Goal: Task Accomplishment & Management: Complete application form

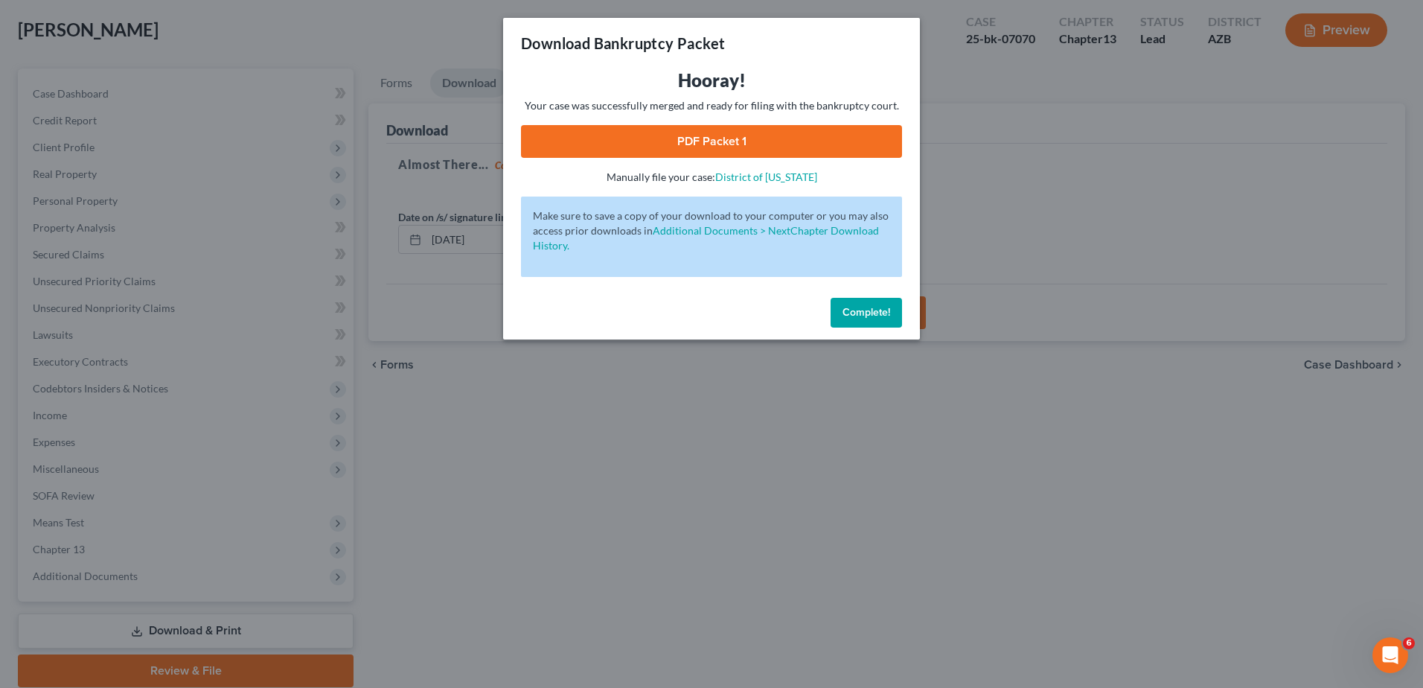
click at [866, 308] on span "Complete!" at bounding box center [867, 312] width 48 height 13
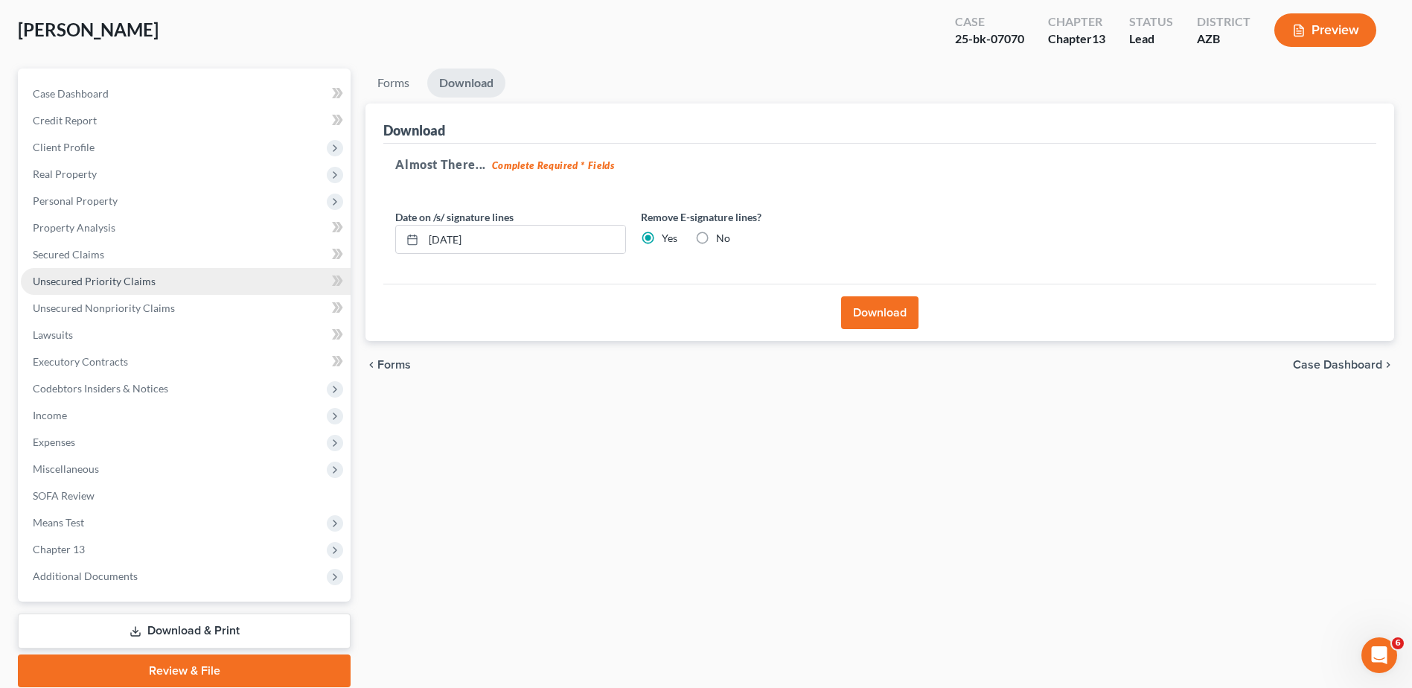
click at [89, 275] on span "Unsecured Priority Claims" at bounding box center [94, 281] width 123 height 13
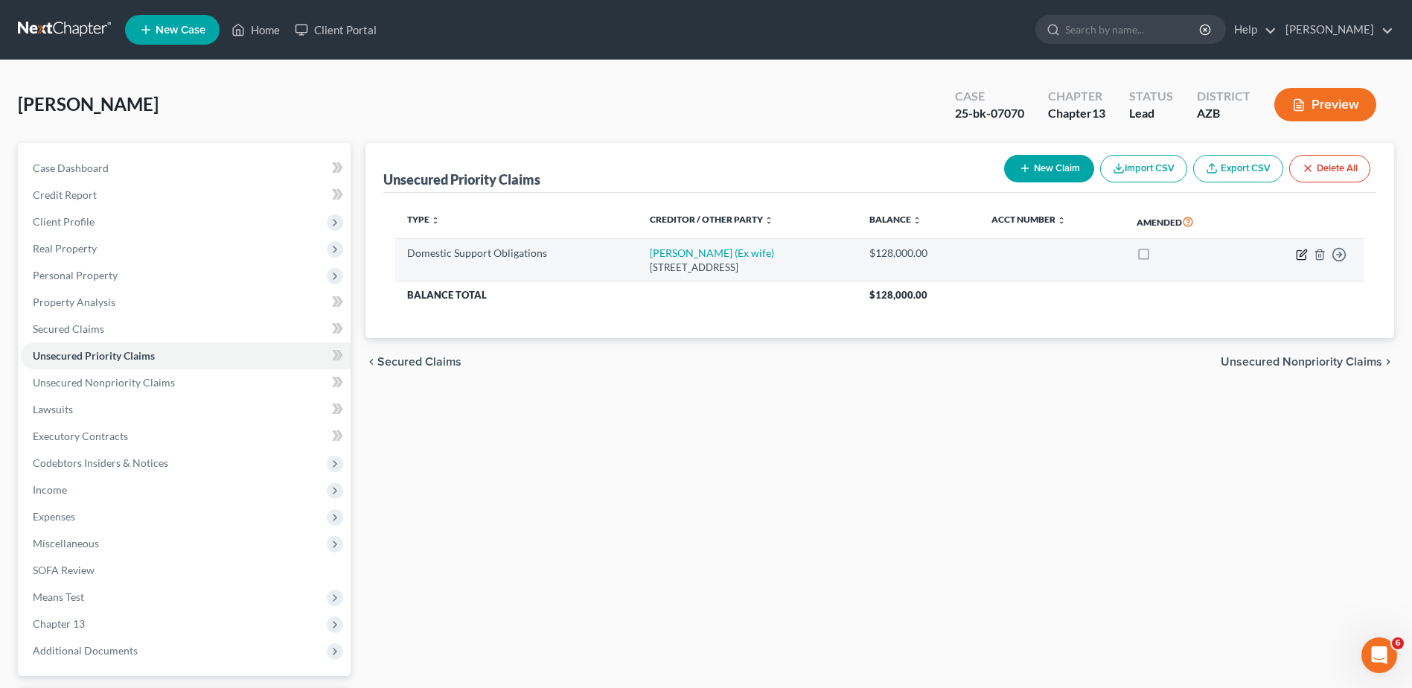
click at [1298, 252] on icon "button" at bounding box center [1302, 255] width 12 height 12
select select "3"
select select "0"
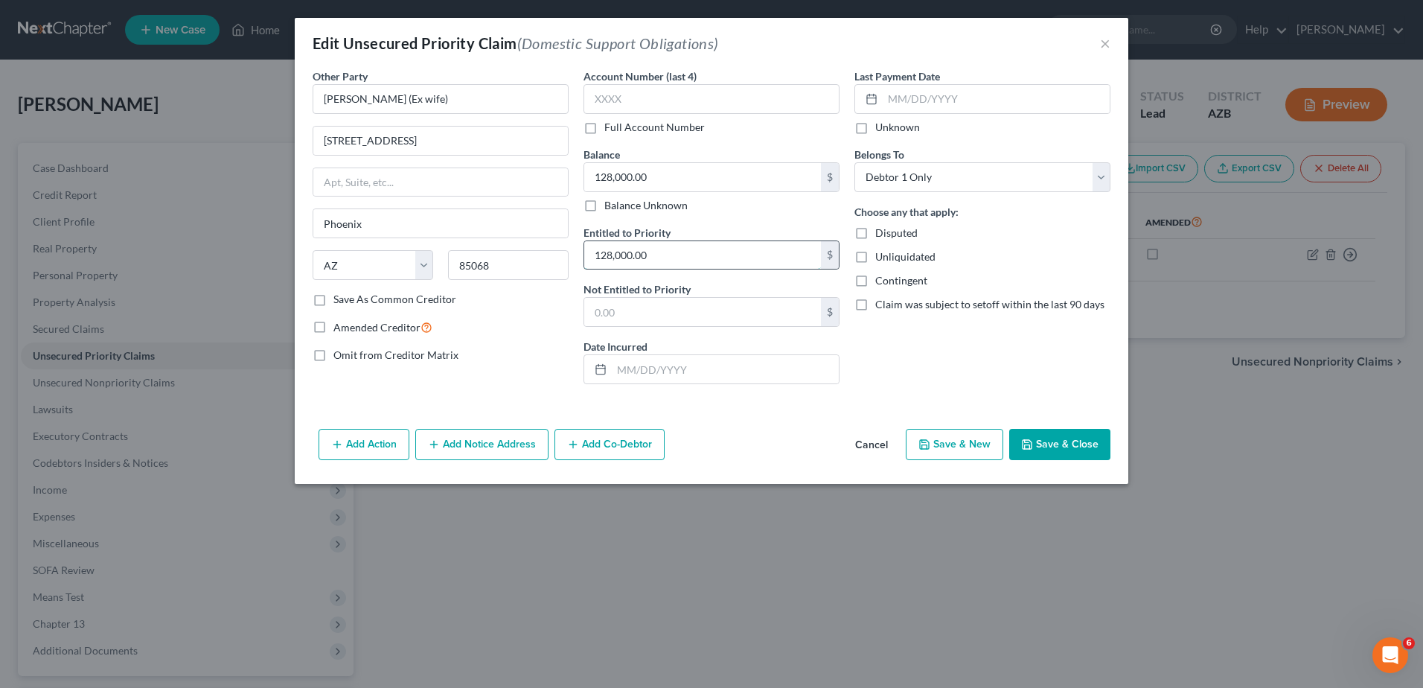
click at [600, 258] on input "128,000.00" at bounding box center [702, 255] width 237 height 28
type input "100,000.00"
click at [604, 177] on input "128,000.00" at bounding box center [702, 177] width 237 height 28
click at [654, 178] on input "128,000.00" at bounding box center [702, 177] width 237 height 28
type input "1,028,000.00"
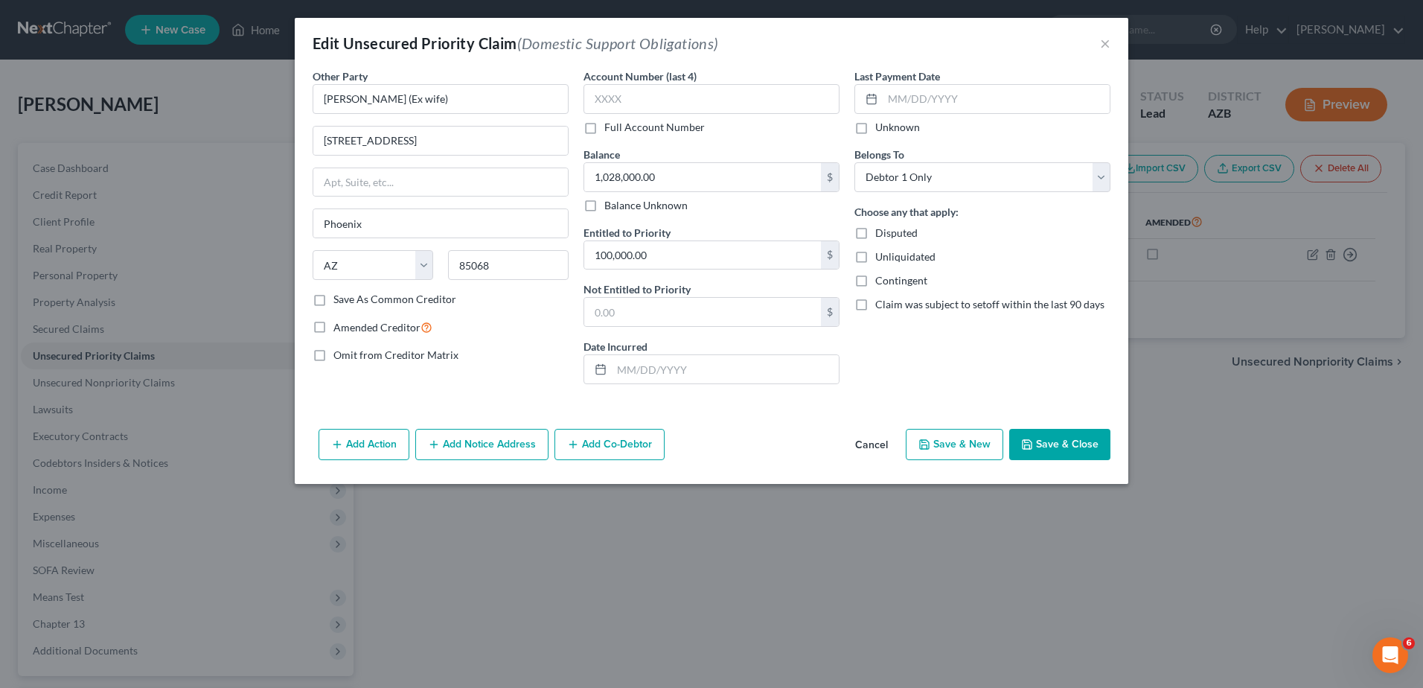
click at [956, 442] on button "Save & New" at bounding box center [955, 444] width 98 height 31
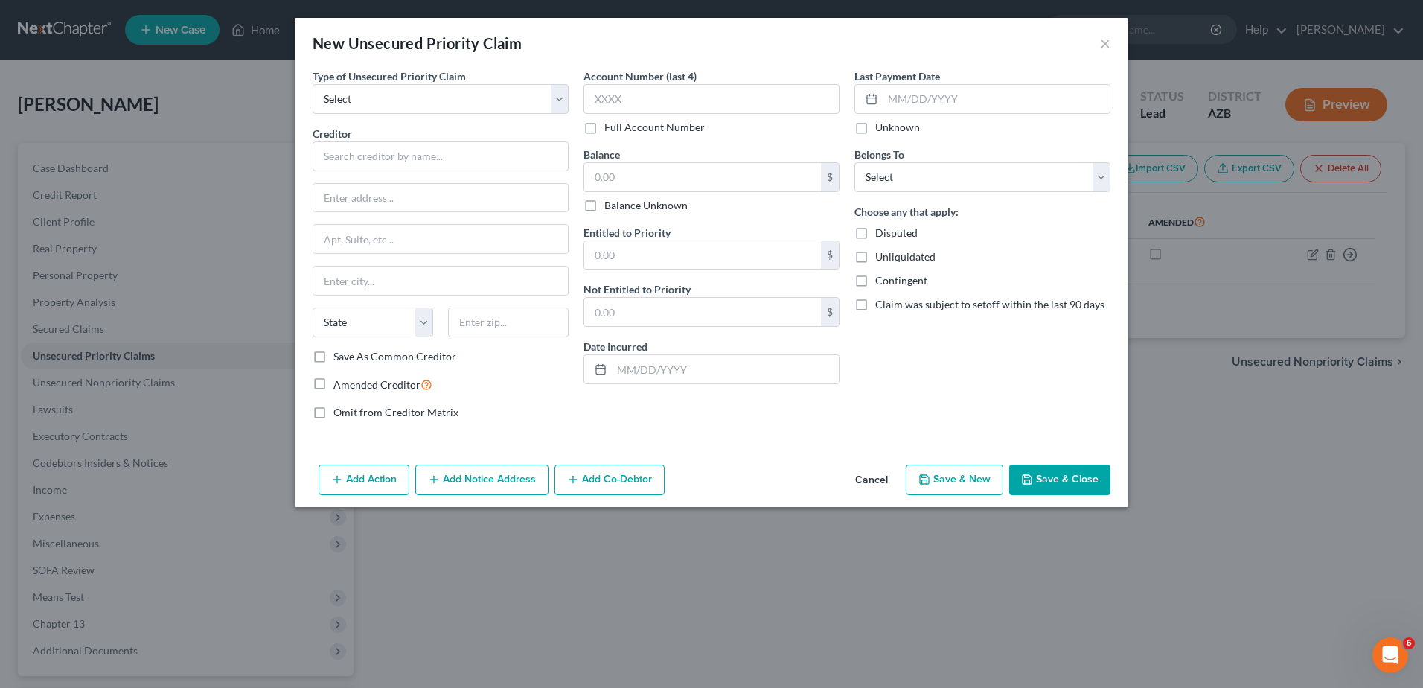
click at [872, 473] on button "Cancel" at bounding box center [871, 481] width 57 height 30
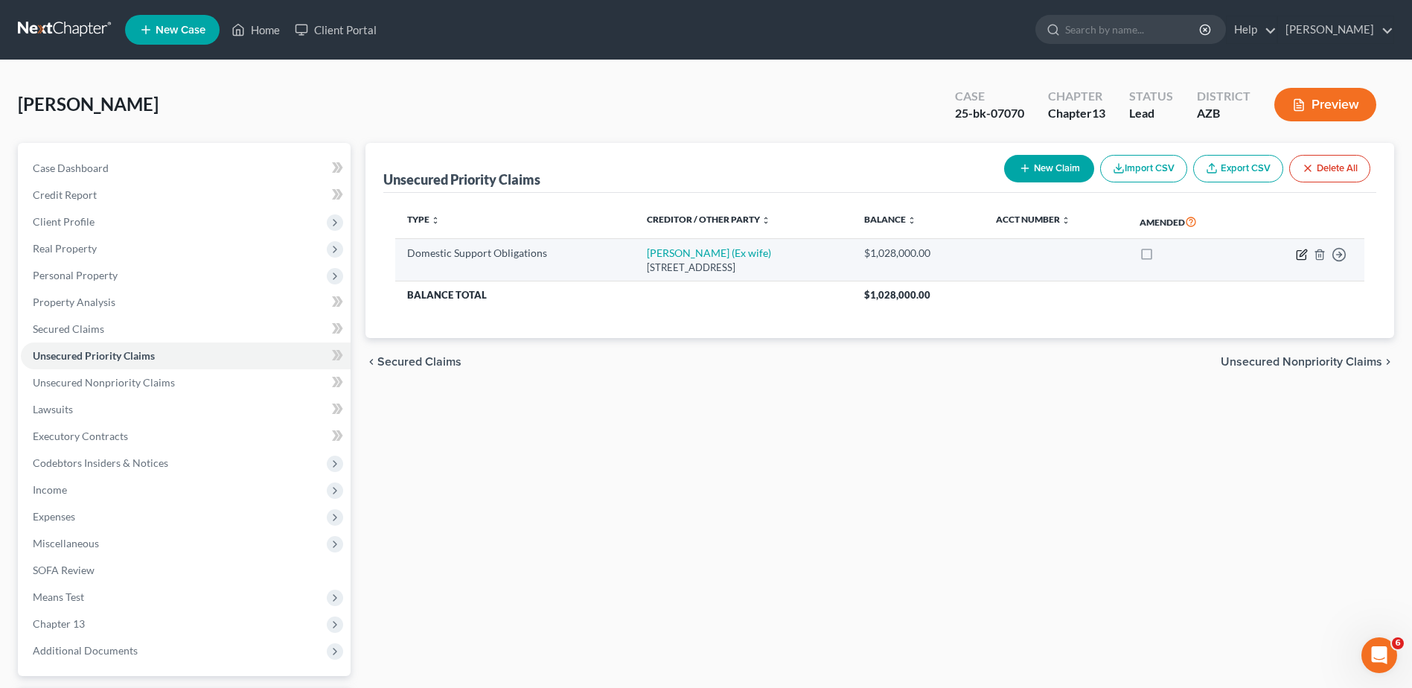
click at [1300, 253] on icon "button" at bounding box center [1302, 255] width 12 height 12
select select "3"
select select "0"
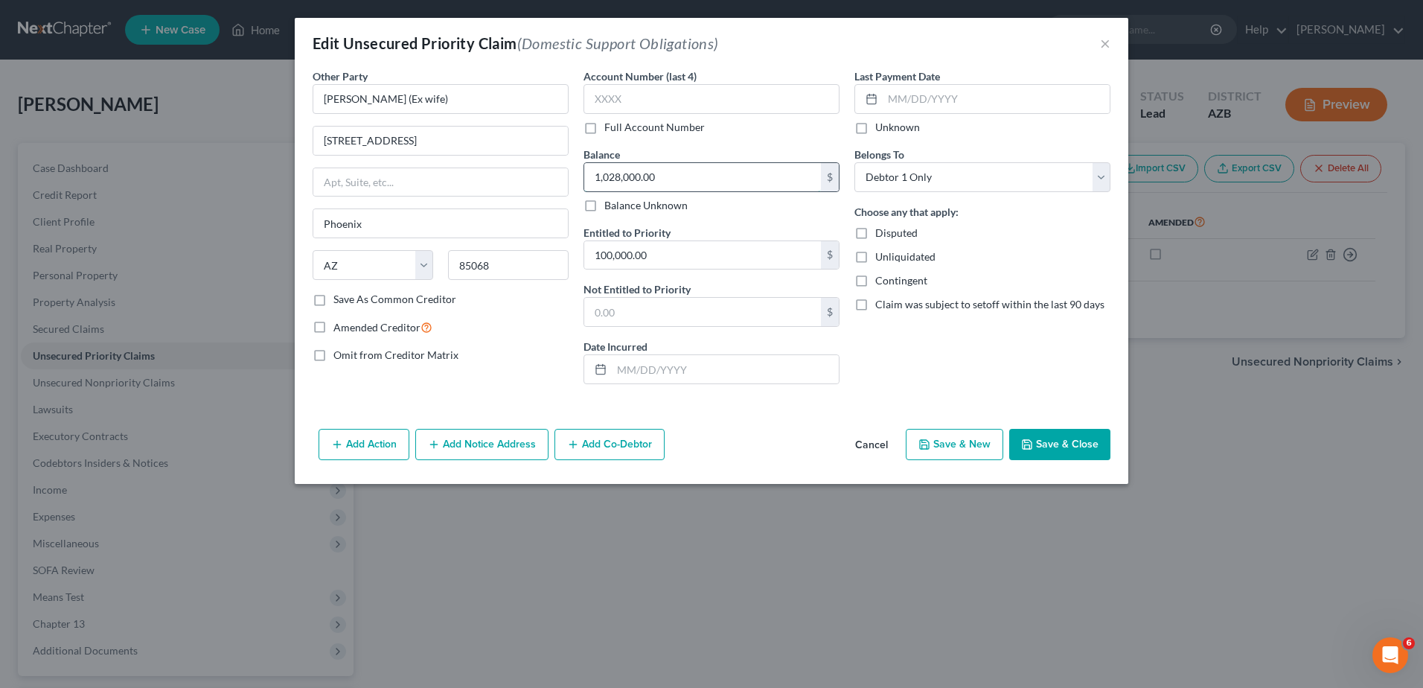
click at [613, 179] on input "1,028,000.00" at bounding box center [702, 177] width 237 height 28
type input "100,000.00"
click at [960, 443] on button "Save & New" at bounding box center [955, 444] width 98 height 31
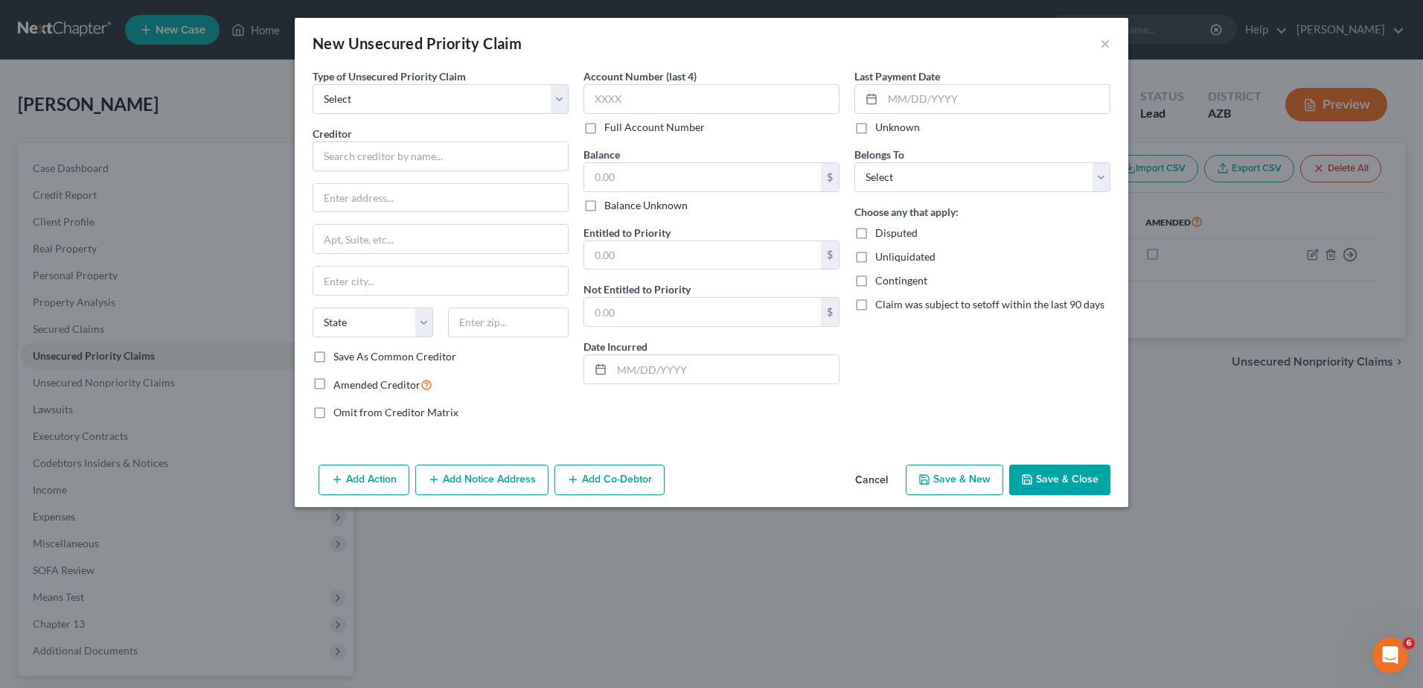
click at [1069, 473] on button "Save & Close" at bounding box center [1059, 479] width 101 height 31
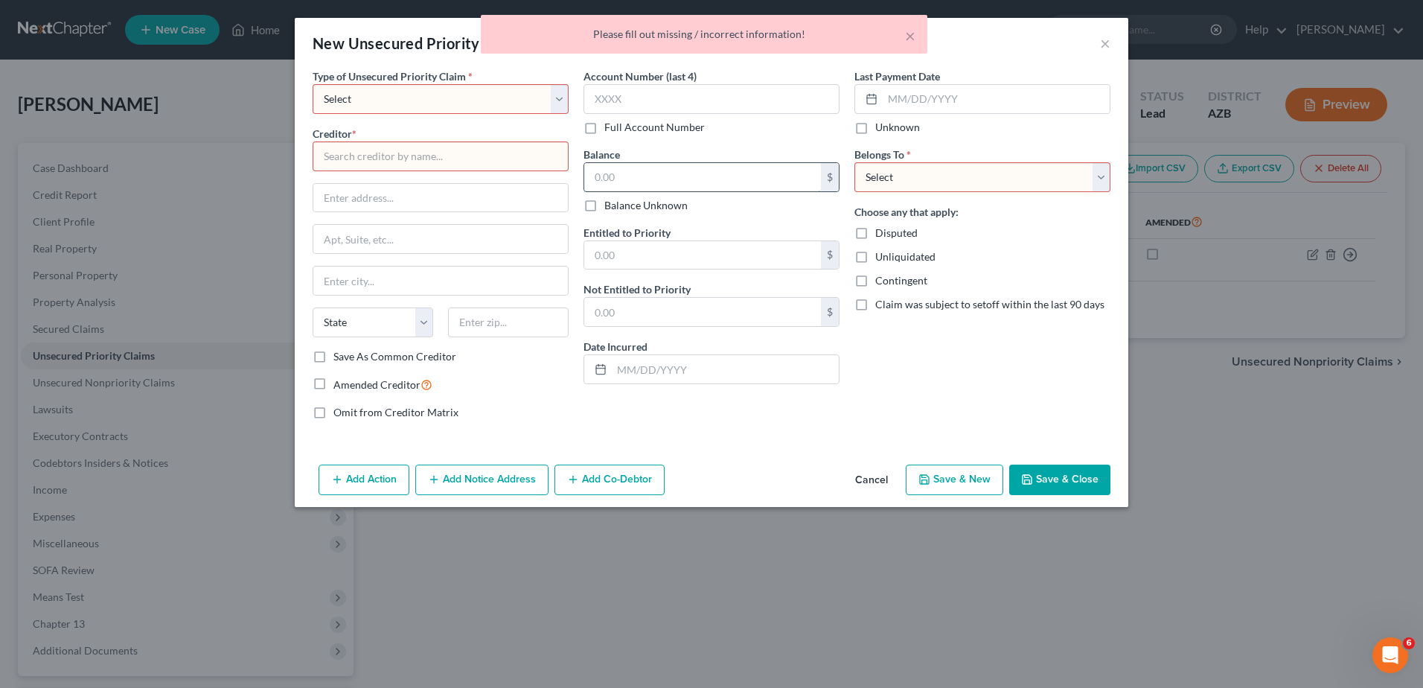
click at [596, 176] on input "text" at bounding box center [702, 177] width 237 height 28
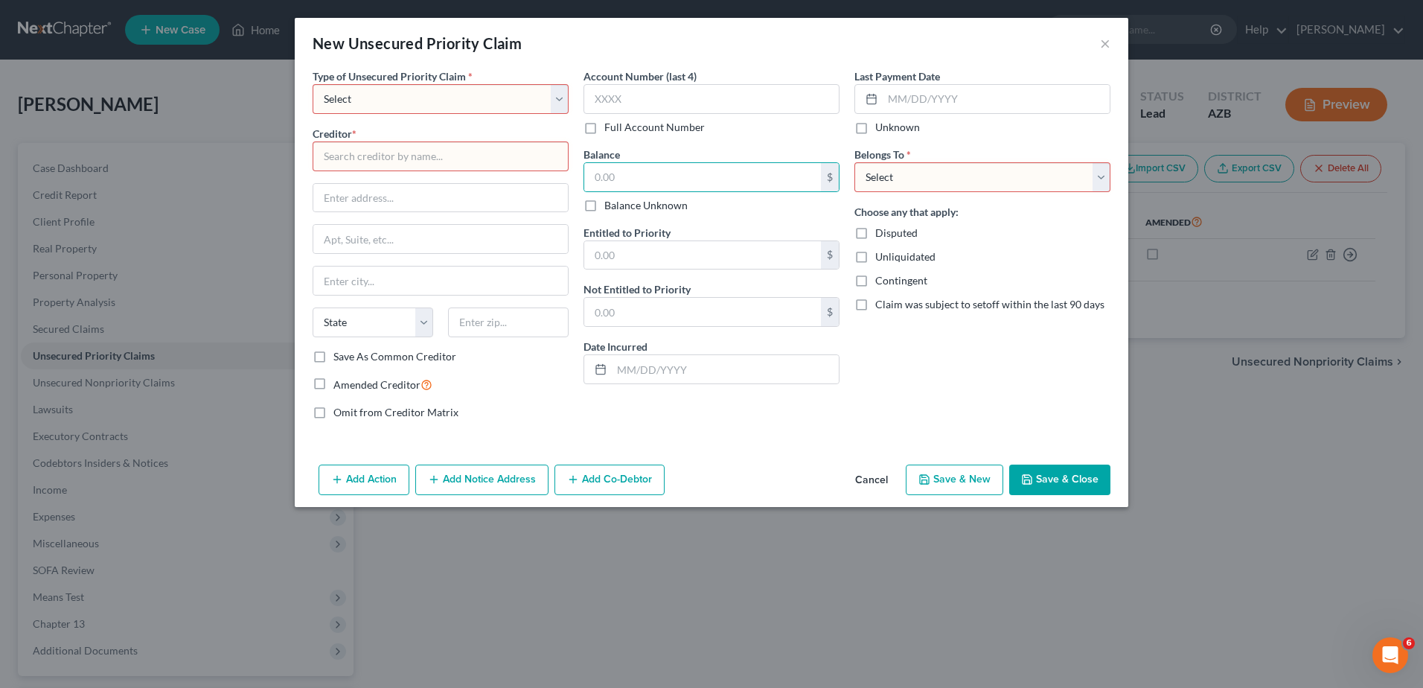
click at [876, 473] on button "Cancel" at bounding box center [871, 481] width 57 height 30
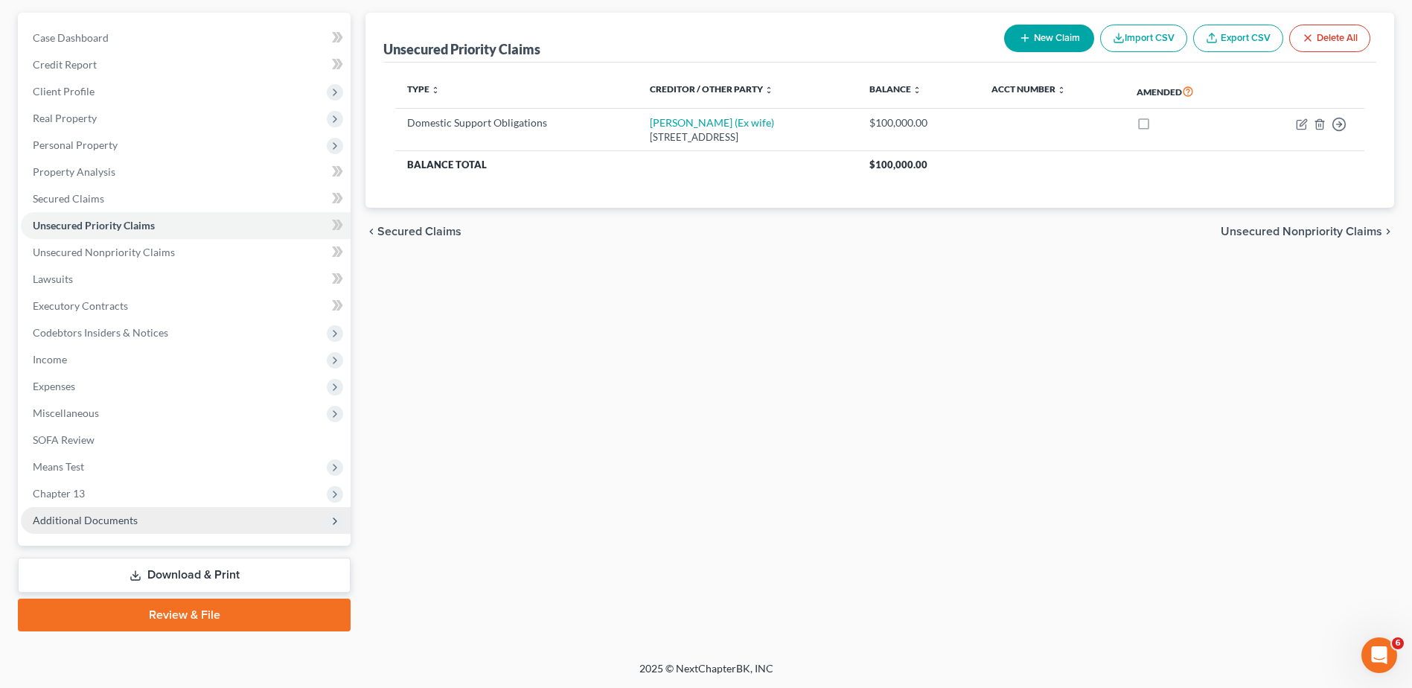
scroll to position [106, 0]
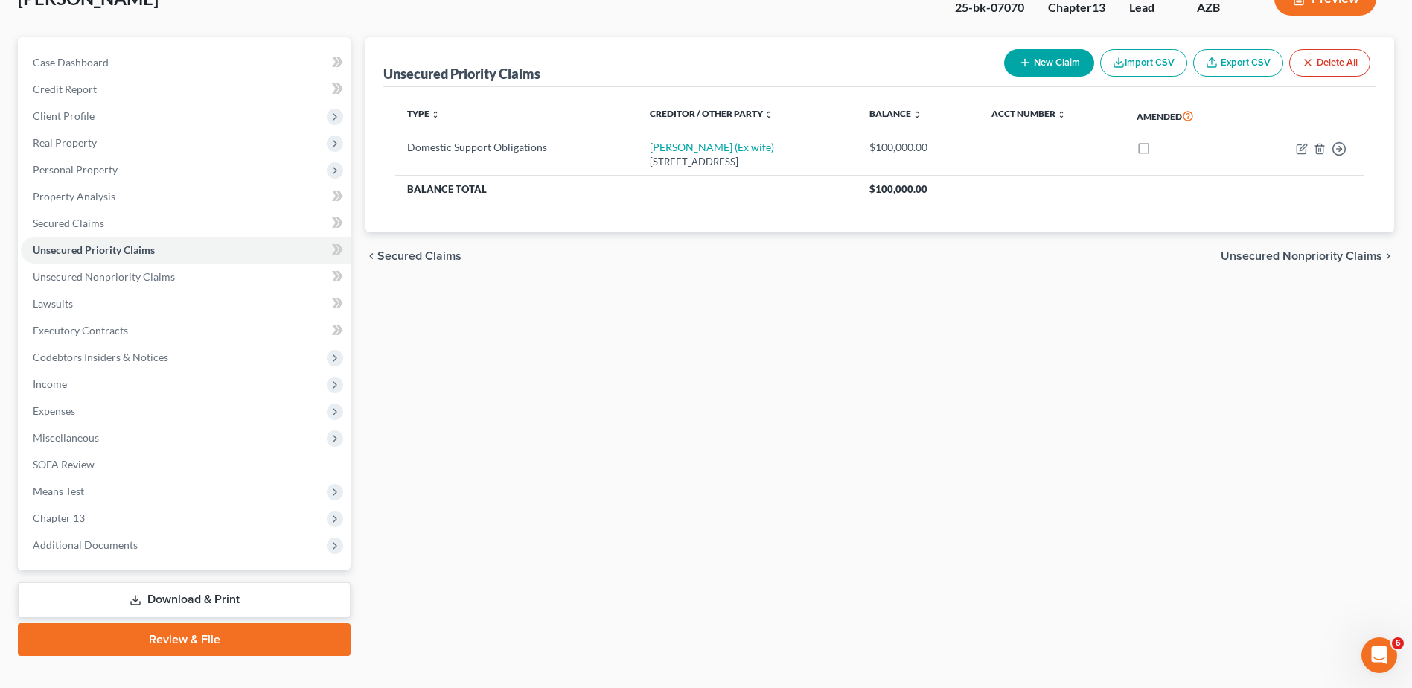
click at [181, 592] on link "Download & Print" at bounding box center [184, 599] width 333 height 35
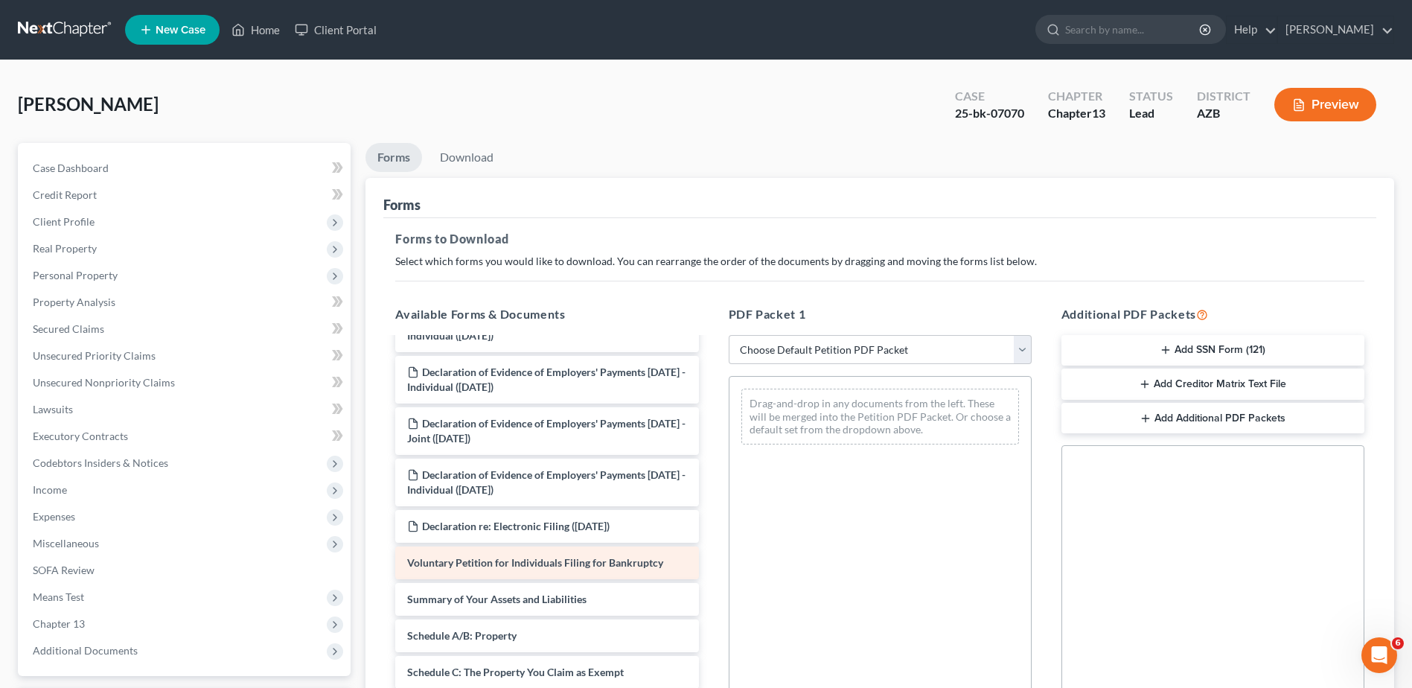
scroll to position [25, 0]
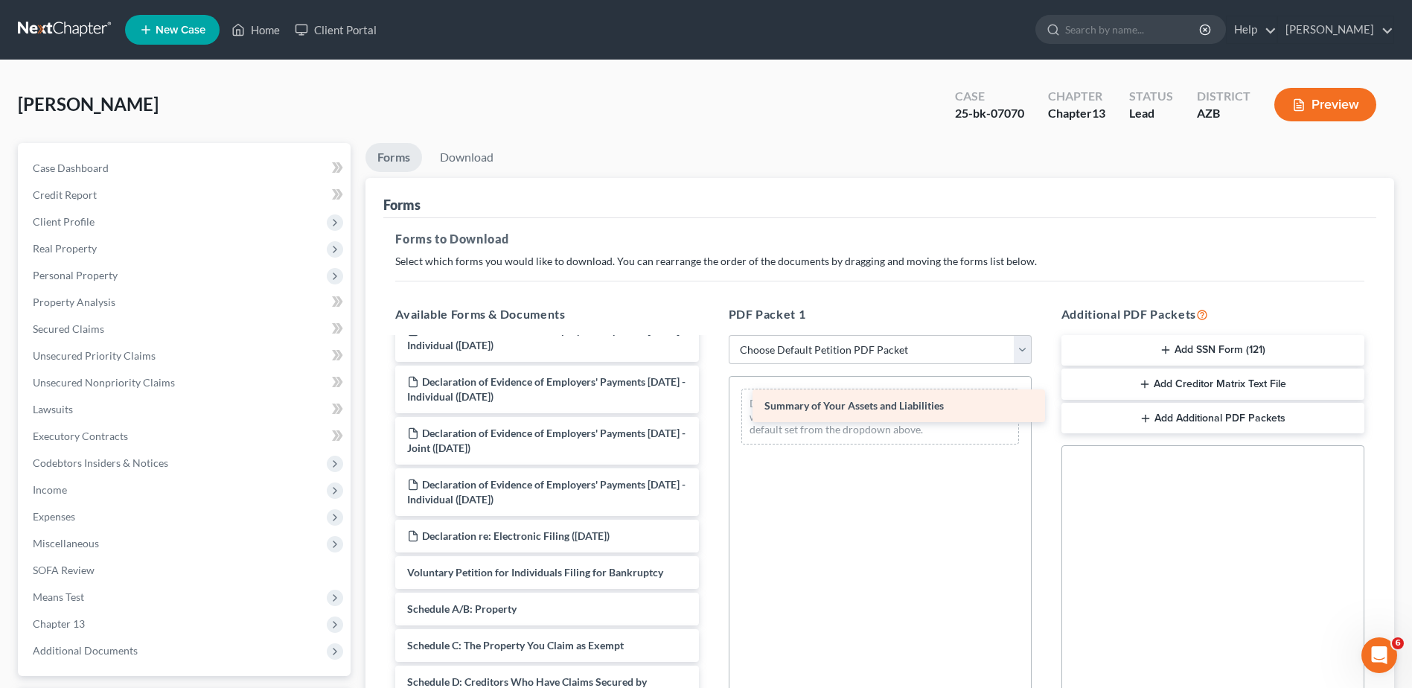
drag, startPoint x: 528, startPoint y: 607, endPoint x: 883, endPoint y: 405, distance: 409.3
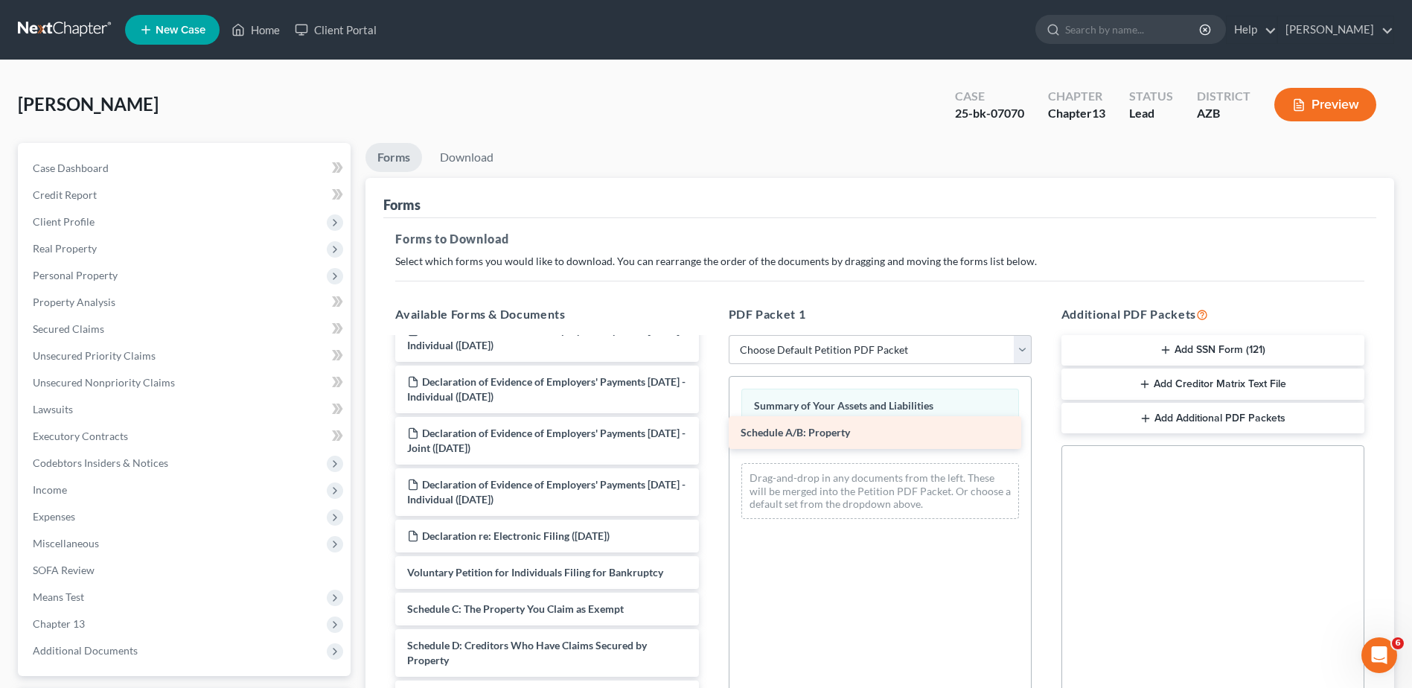
drag, startPoint x: 490, startPoint y: 602, endPoint x: 823, endPoint y: 426, distance: 377.2
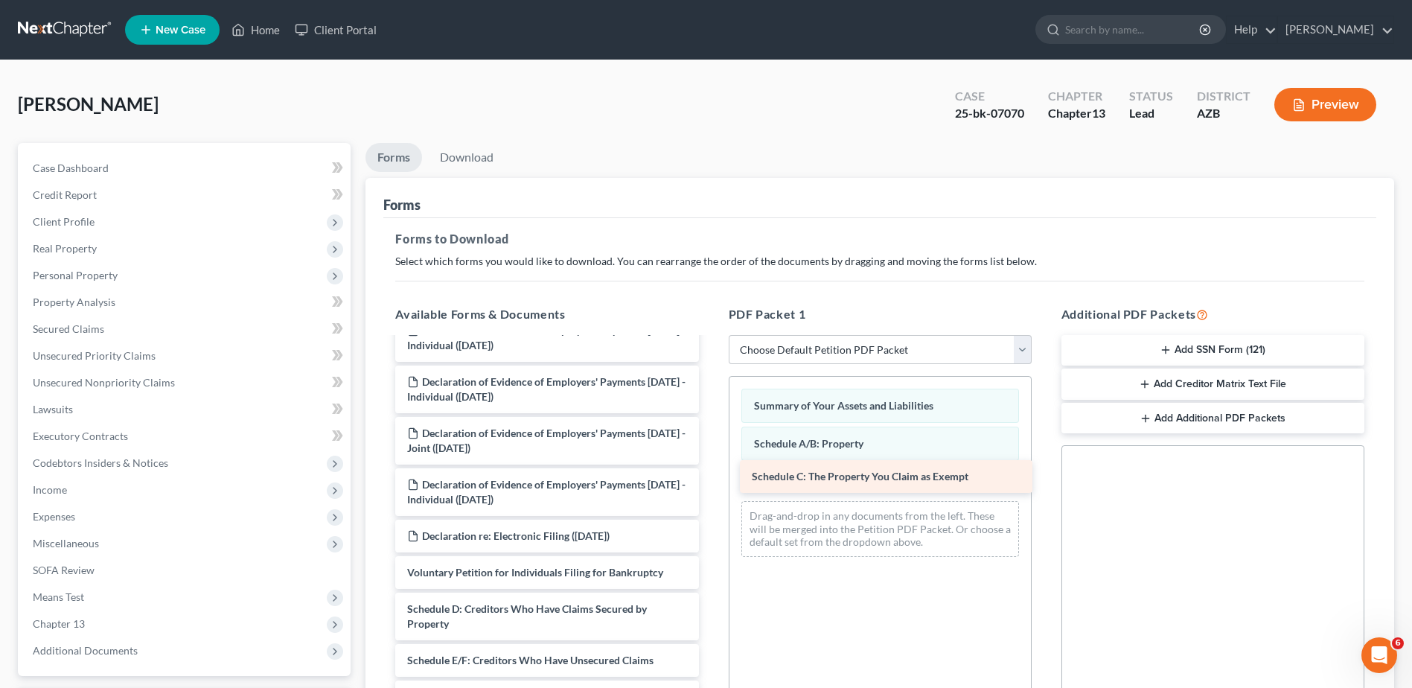
drag, startPoint x: 476, startPoint y: 601, endPoint x: 820, endPoint y: 469, distance: 369.2
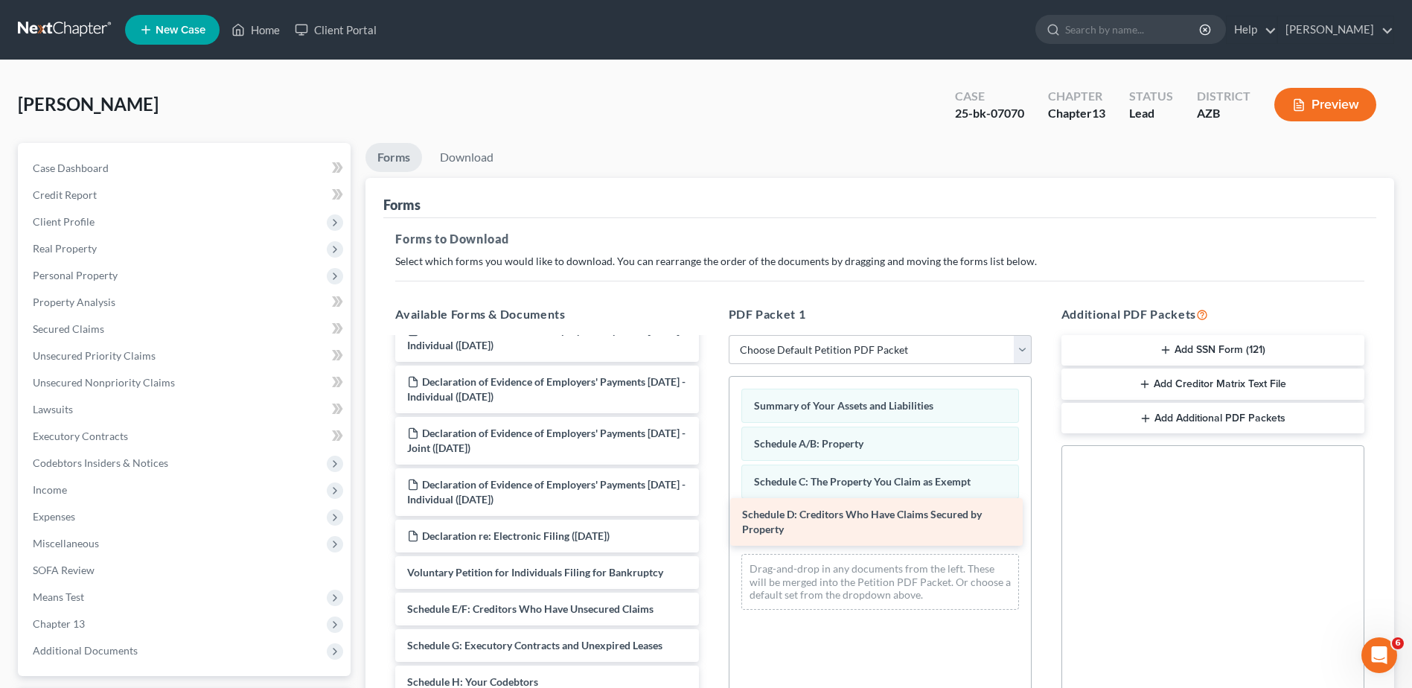
drag, startPoint x: 471, startPoint y: 609, endPoint x: 806, endPoint y: 514, distance: 348.0
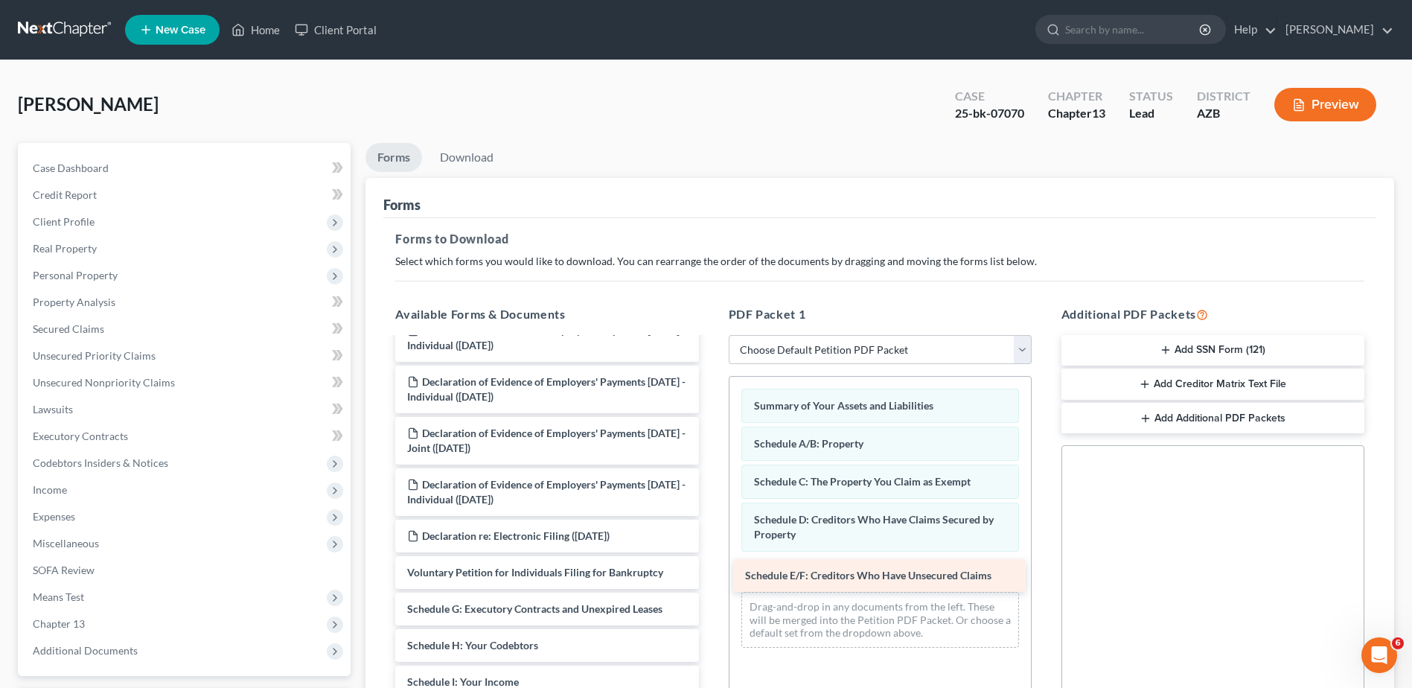
drag, startPoint x: 474, startPoint y: 601, endPoint x: 812, endPoint y: 568, distance: 339.6
click at [710, 568] on div "Schedule E/F: Creditors Who Have Unsecured Claims Declaration of Evidence of Em…" at bounding box center [546, 685] width 327 height 742
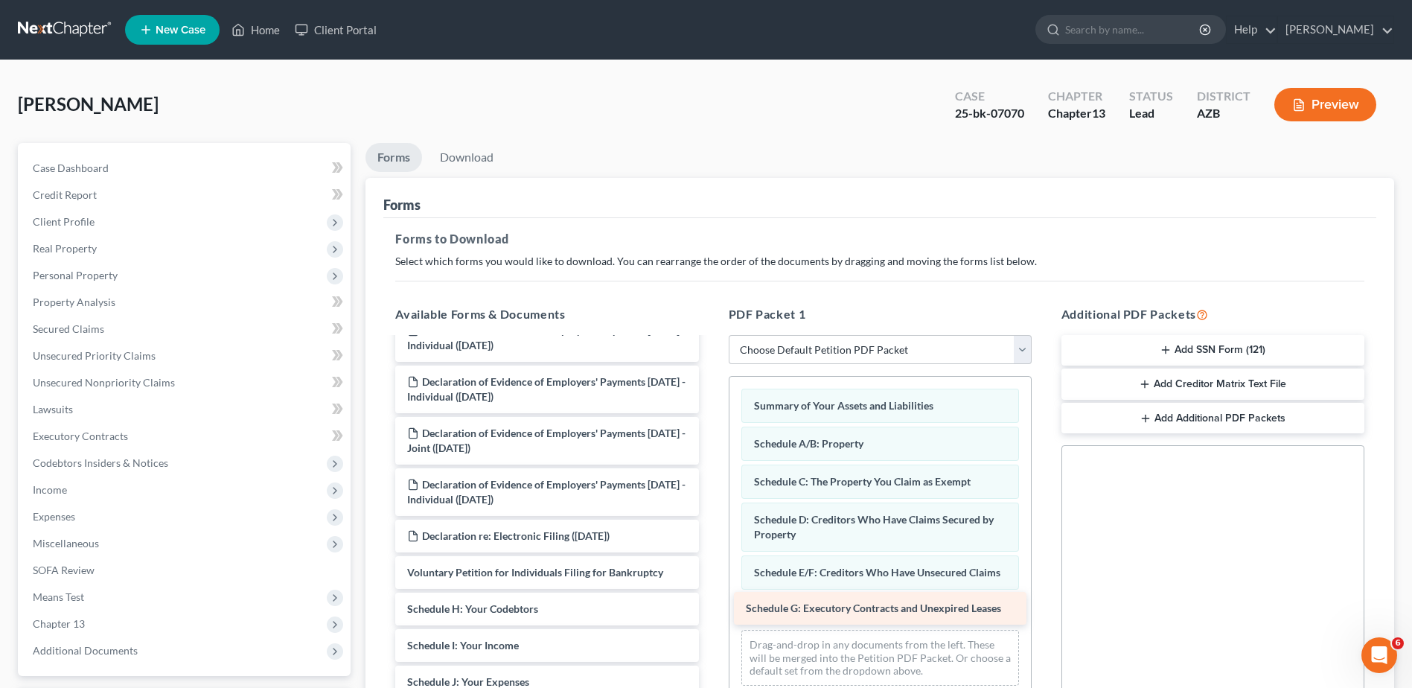
drag, startPoint x: 521, startPoint y: 604, endPoint x: 860, endPoint y: 604, distance: 338.7
click at [710, 604] on div "Schedule G: Executory Contracts and Unexpired Leases Declaration of Evidence of…" at bounding box center [546, 667] width 327 height 706
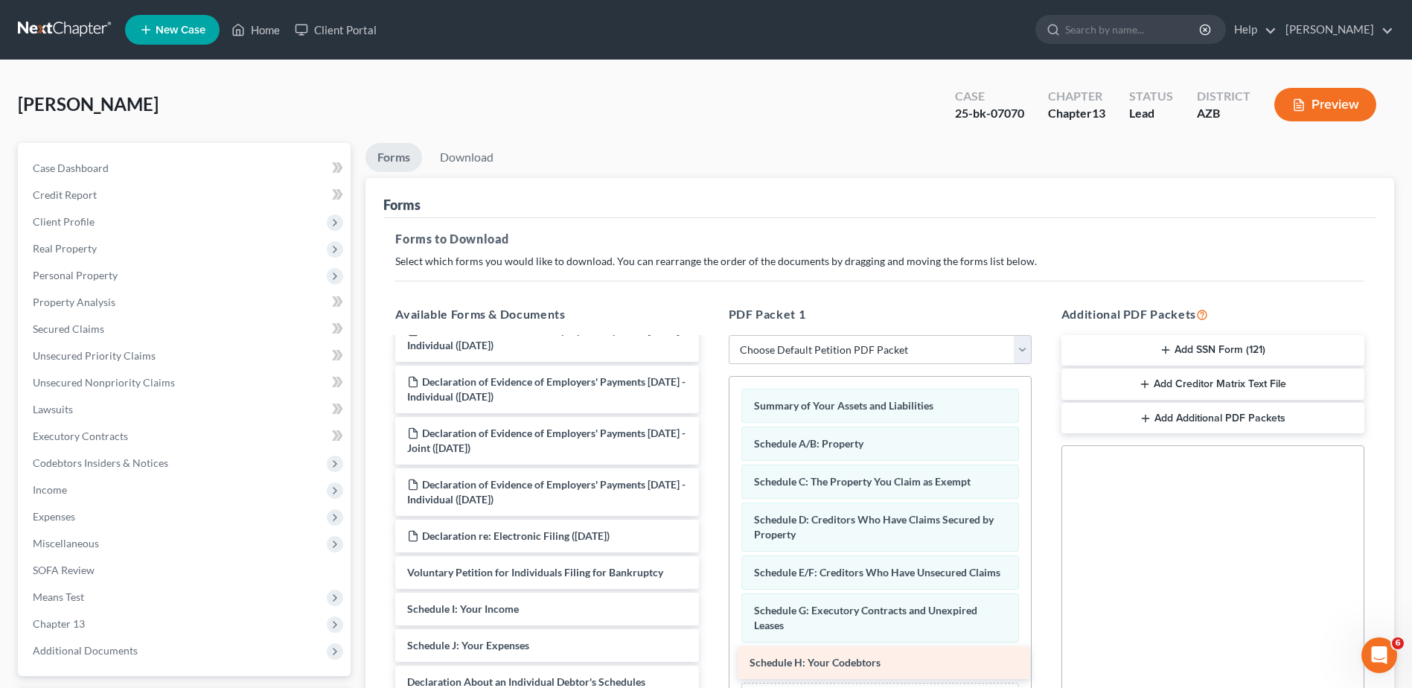
drag, startPoint x: 510, startPoint y: 604, endPoint x: 852, endPoint y: 658, distance: 346.6
click at [710, 658] on div "Schedule H: Your Codebtors Declaration of Evidence of Employers' Payments [DATE…" at bounding box center [546, 648] width 327 height 669
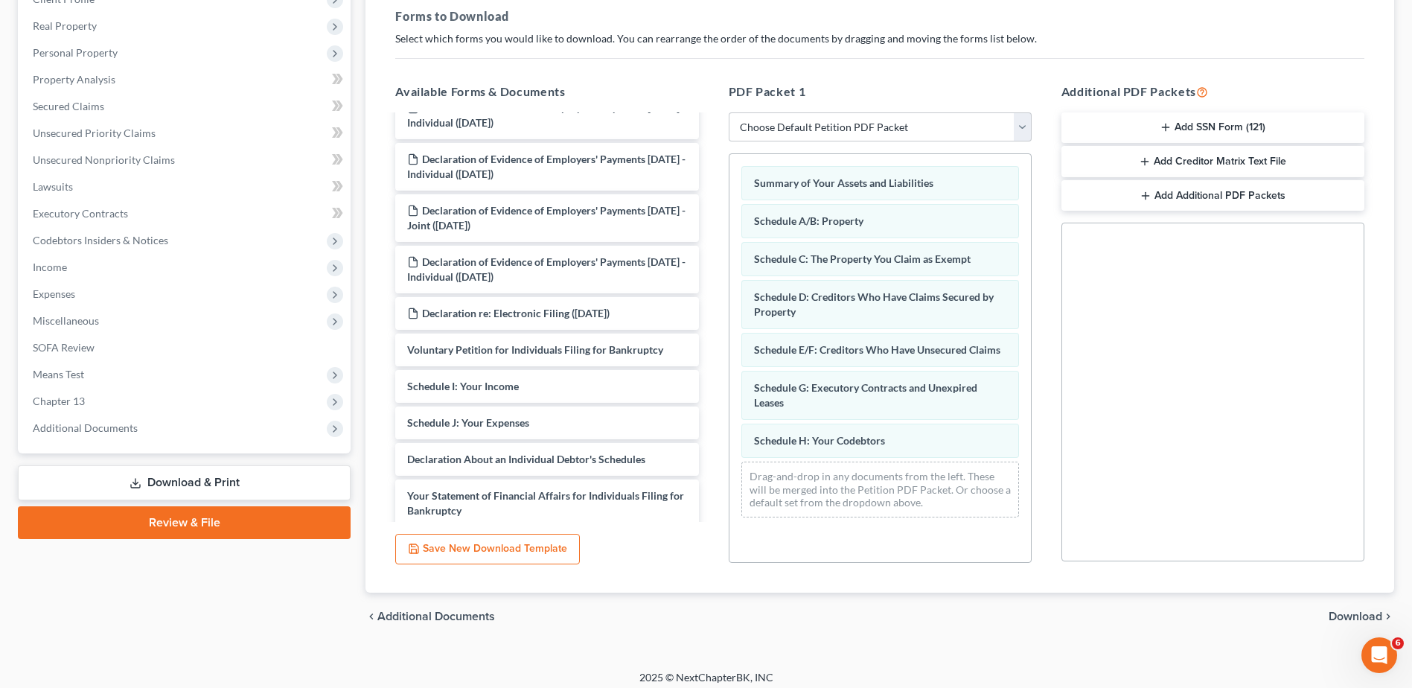
scroll to position [223, 0]
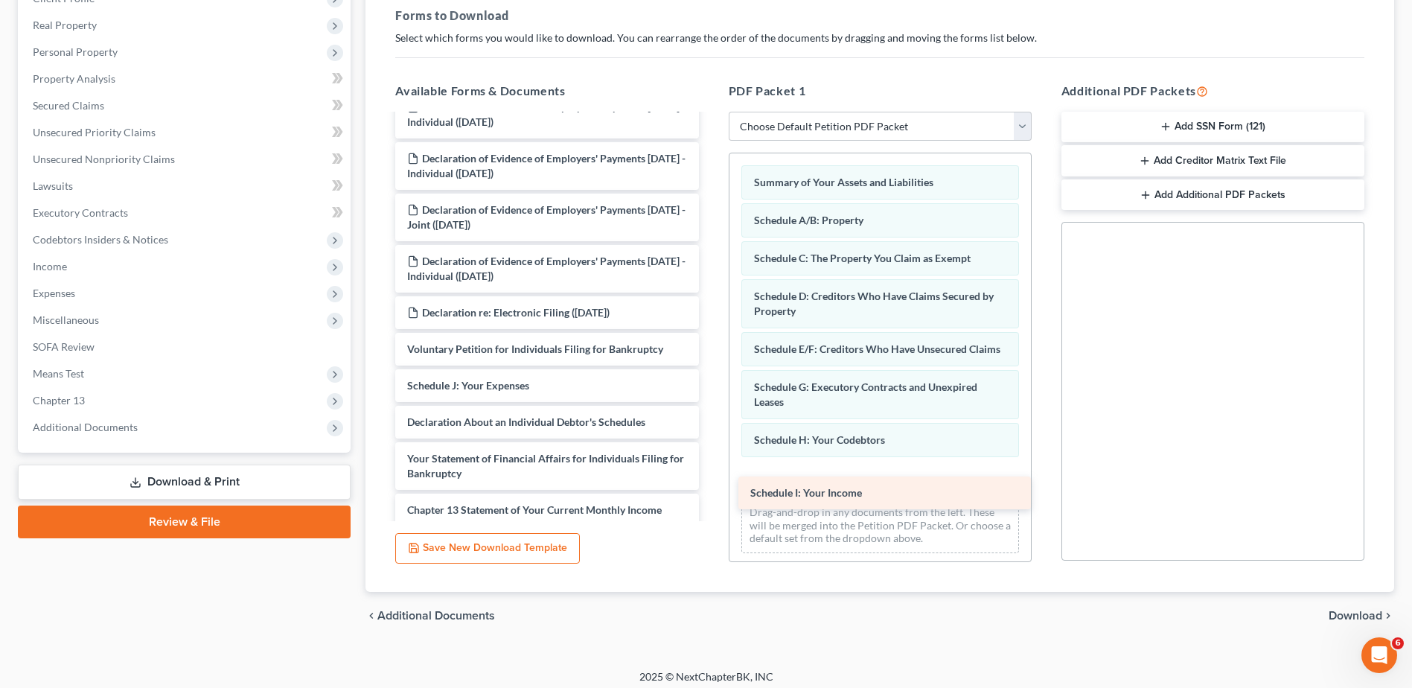
drag, startPoint x: 467, startPoint y: 373, endPoint x: 811, endPoint y: 480, distance: 359.5
click at [710, 480] on div "Schedule I: Your Income Declaration of Evidence of Employers' Payments [DATE] -…" at bounding box center [546, 407] width 327 height 633
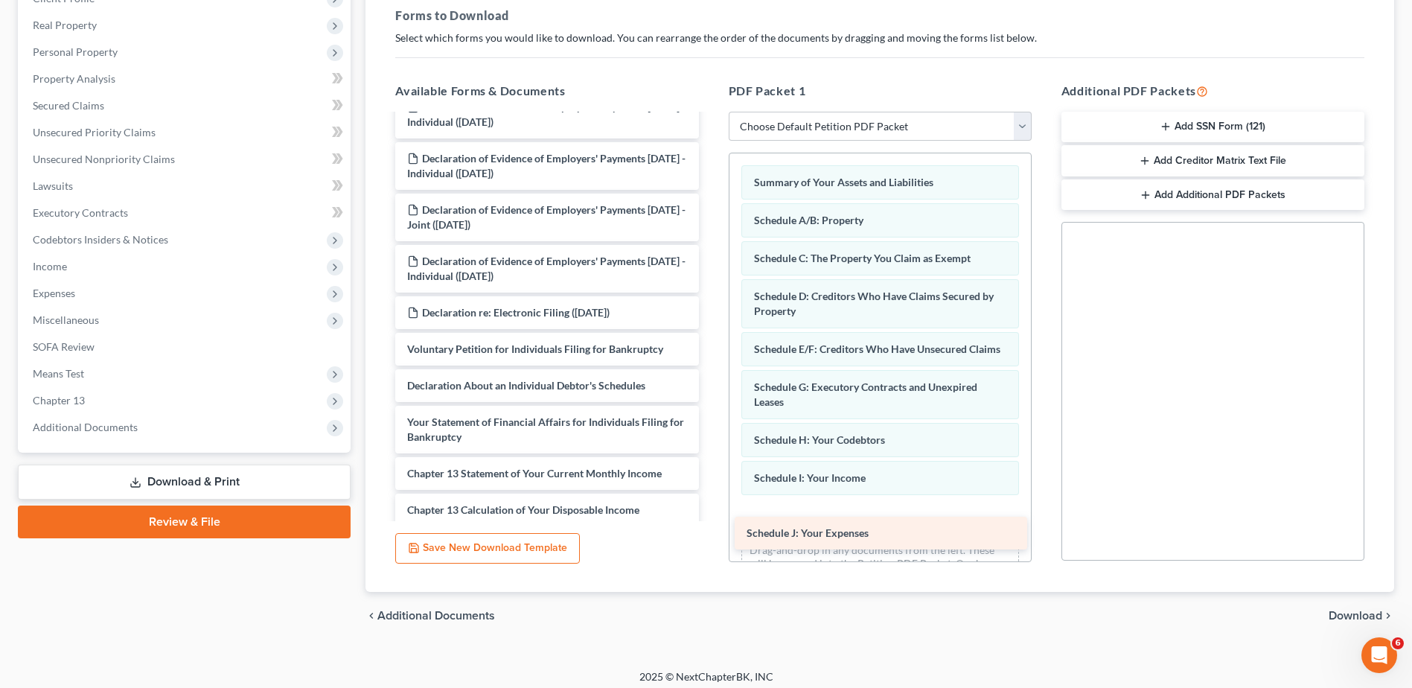
drag, startPoint x: 490, startPoint y: 382, endPoint x: 830, endPoint y: 529, distance: 370.0
click at [710, 529] on div "Schedule J: Your Expenses Declaration of Evidence of Employers' Payments [DATE]…" at bounding box center [546, 389] width 327 height 596
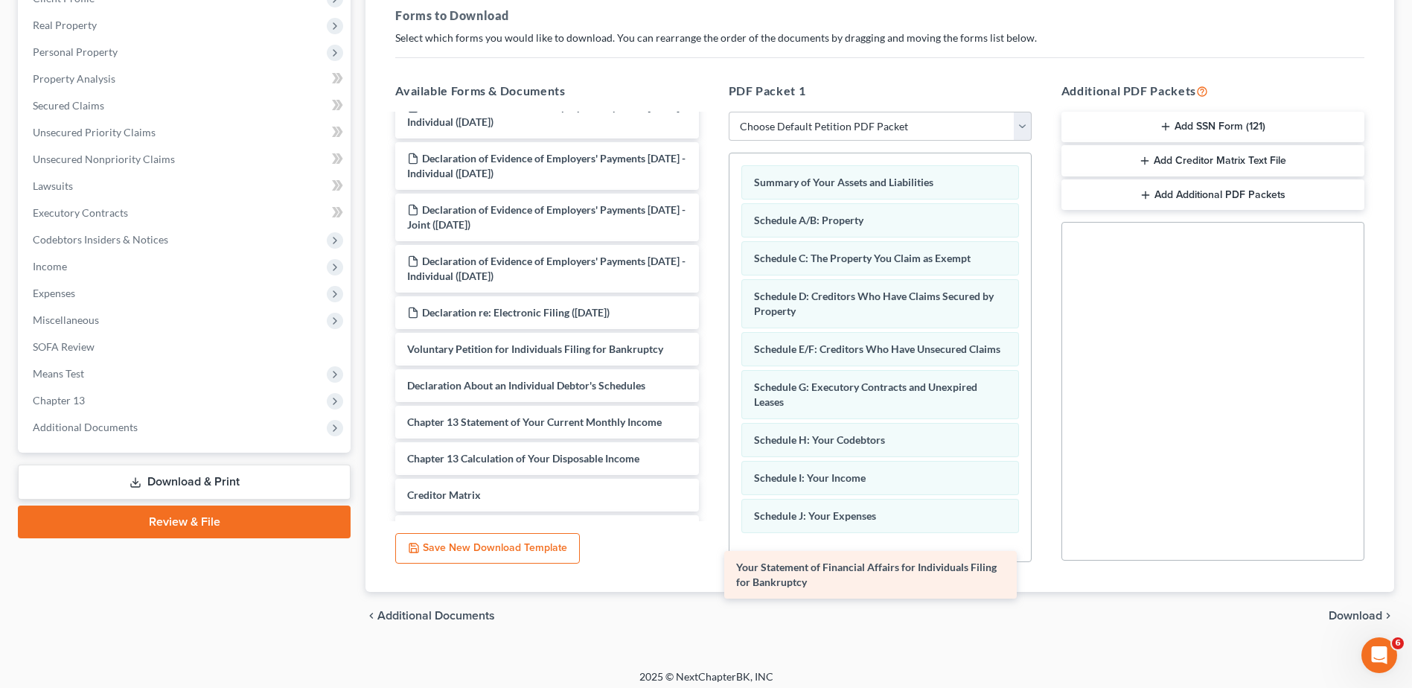
drag, startPoint x: 516, startPoint y: 418, endPoint x: 845, endPoint y: 563, distance: 359.6
click at [710, 563] on div "Your Statement of Financial Affairs for Individuals Filing for Bankruptcy Decla…" at bounding box center [546, 363] width 327 height 545
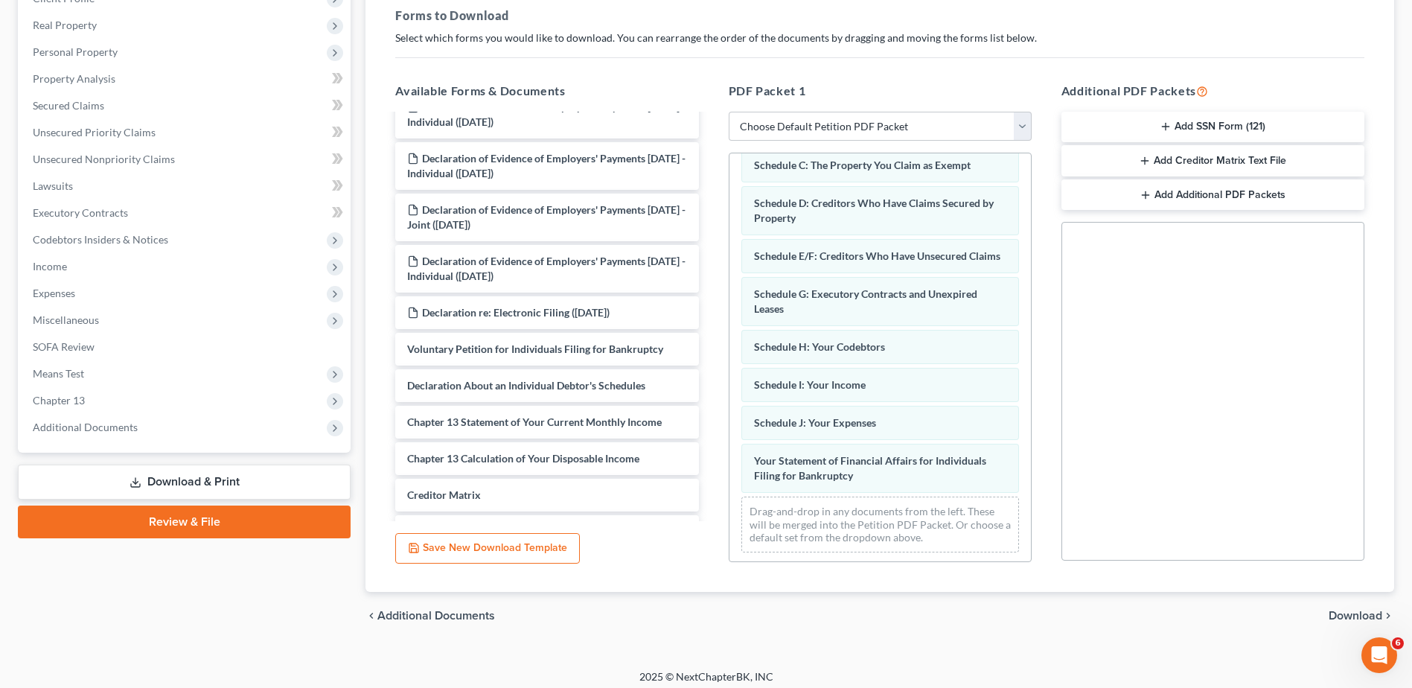
scroll to position [111, 0]
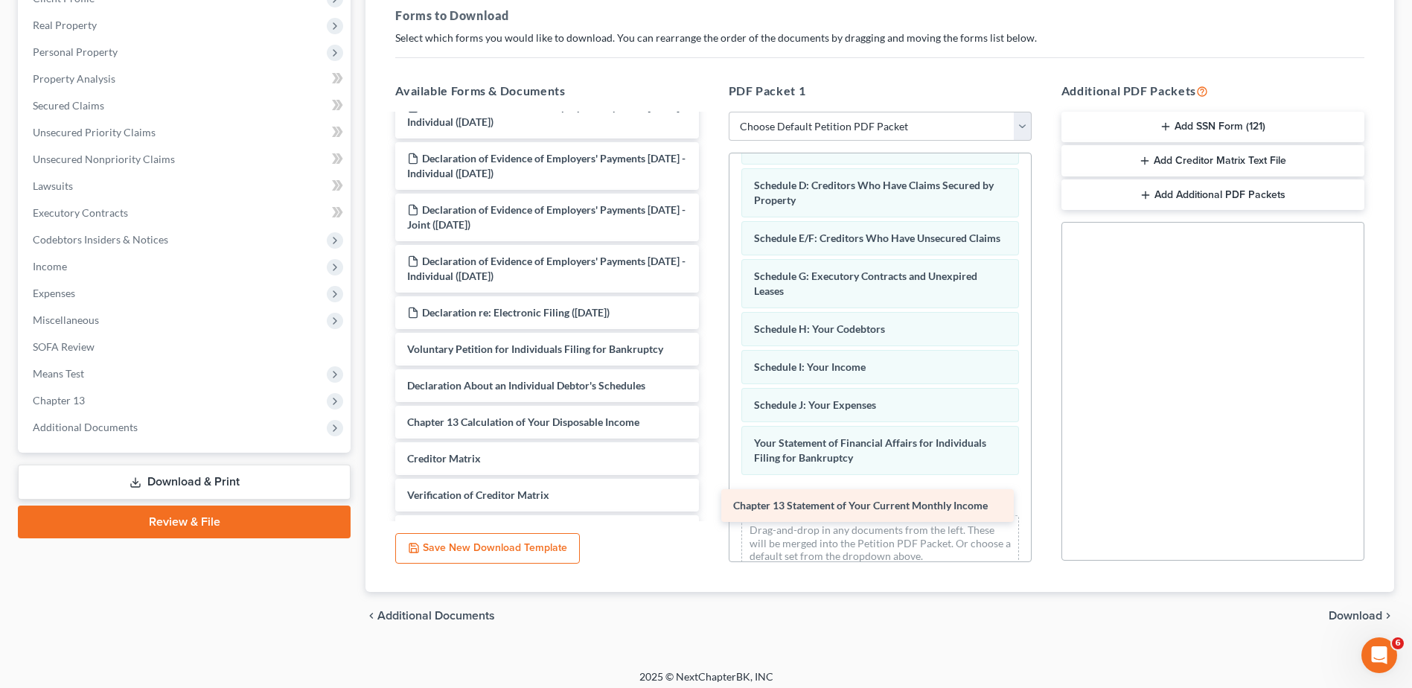
drag, startPoint x: 551, startPoint y: 416, endPoint x: 877, endPoint y: 499, distance: 336.5
click at [710, 499] on div "Chapter 13 Statement of Your Current Monthly Income Declaration of Evidence of …" at bounding box center [546, 345] width 327 height 508
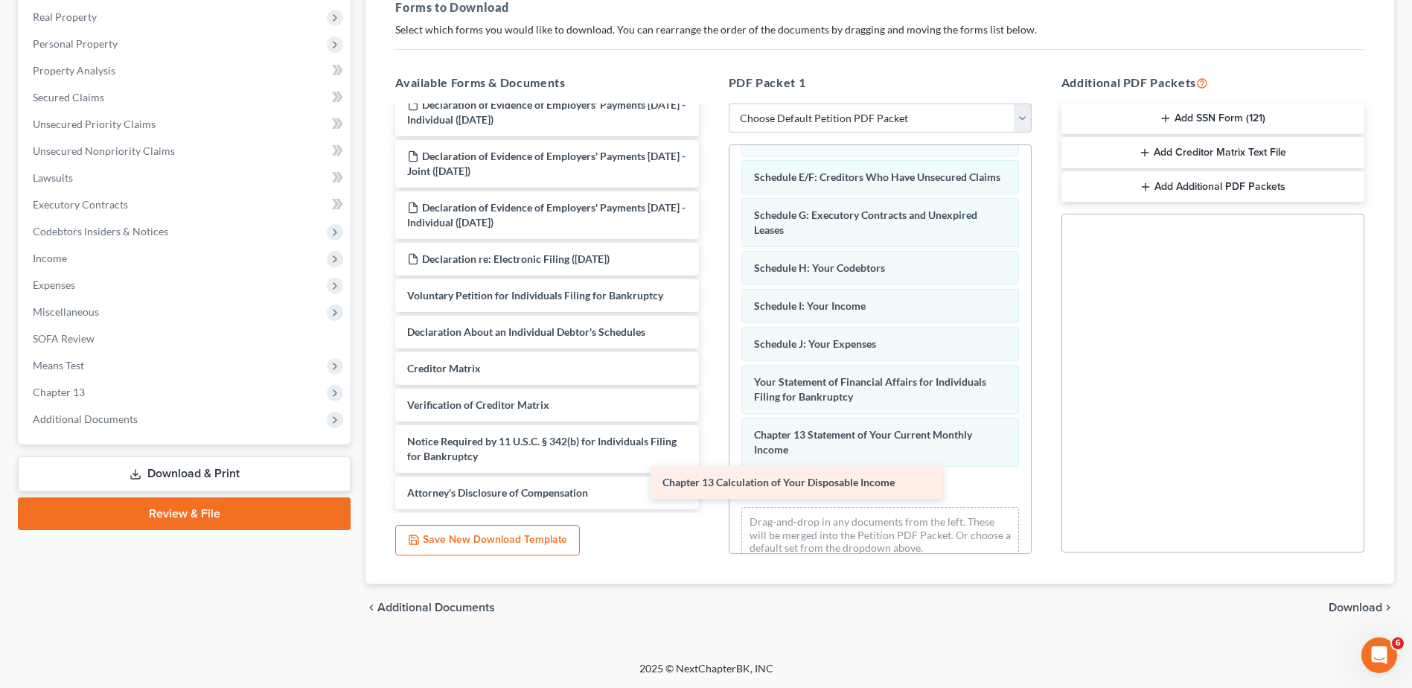
scroll to position [70, 0]
drag, startPoint x: 487, startPoint y: 323, endPoint x: 829, endPoint y: 476, distance: 374.8
click at [710, 476] on div "Chapter 13 Calculation of Your Disposable Income Declaration of Evidence of Emp…" at bounding box center [546, 273] width 327 height 472
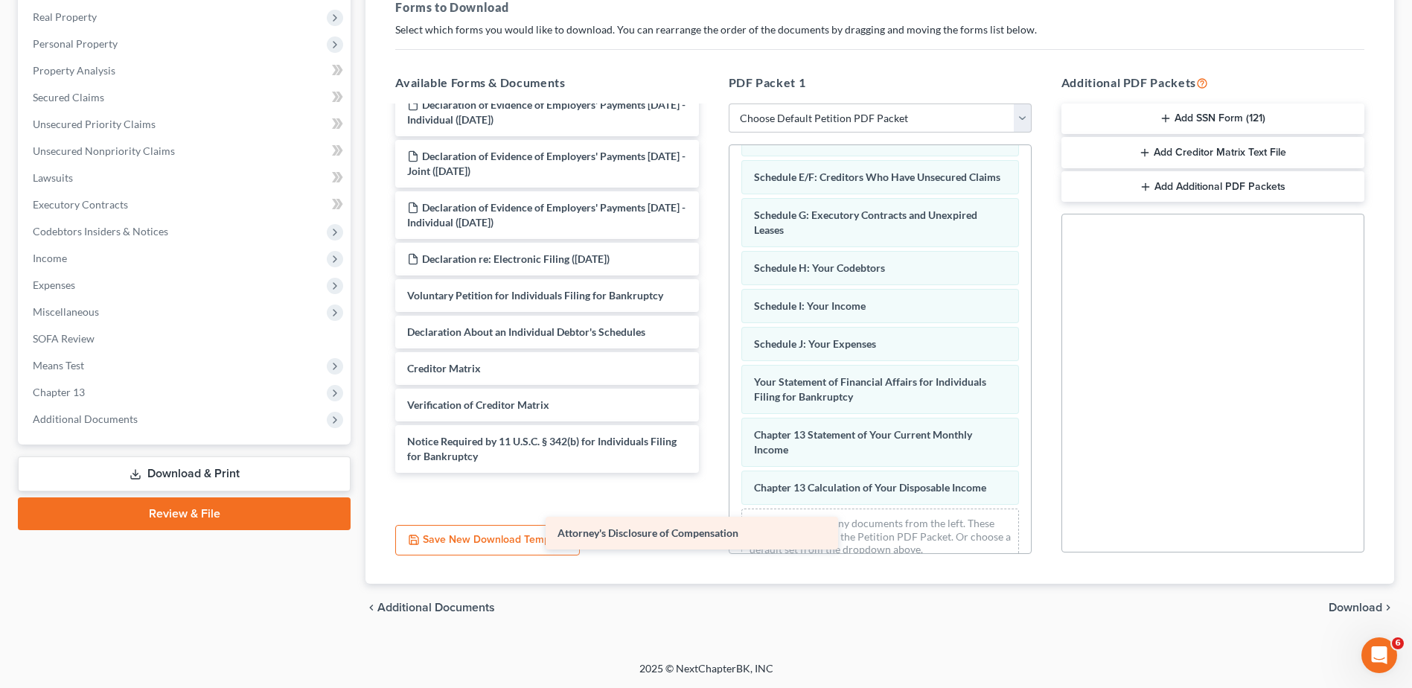
scroll to position [33, 0]
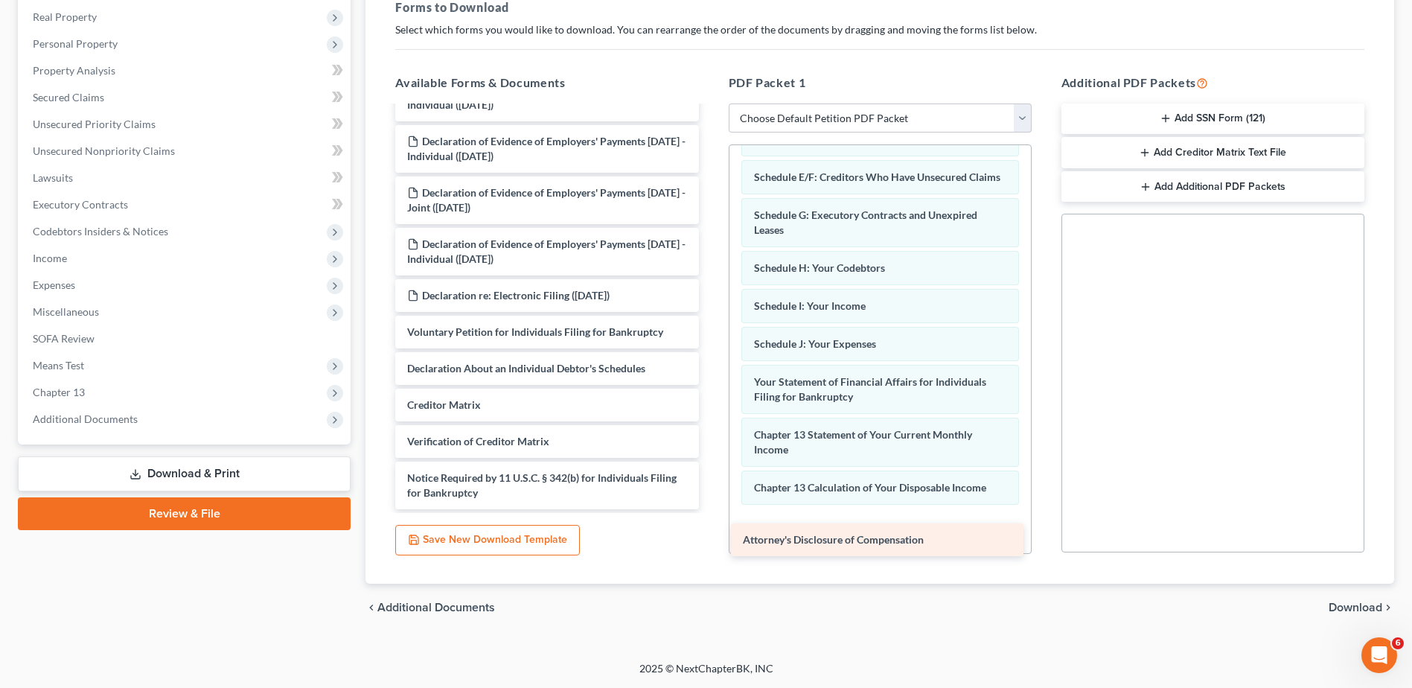
drag, startPoint x: 510, startPoint y: 488, endPoint x: 846, endPoint y: 535, distance: 338.9
click at [710, 509] on div "Attorney's Disclosure of Compensation Declaration of Evidence of Employers' Pay…" at bounding box center [546, 291] width 327 height 435
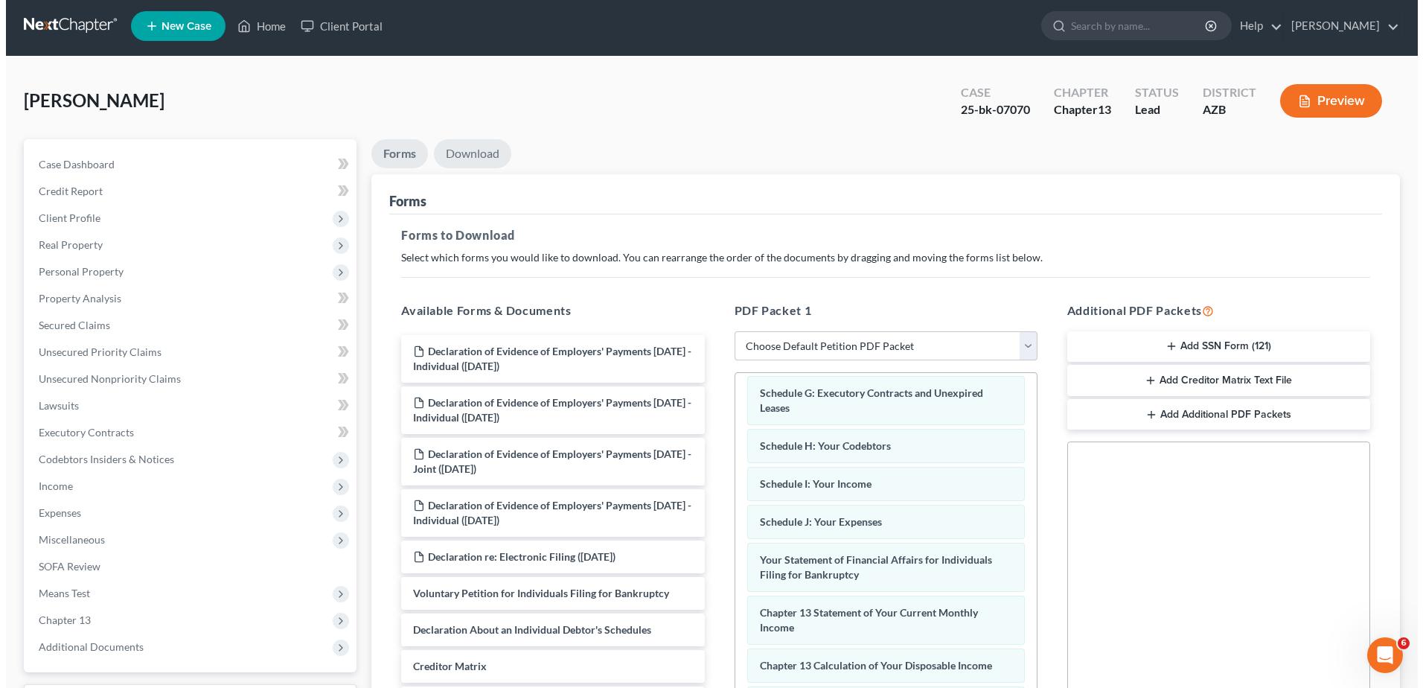
scroll to position [0, 0]
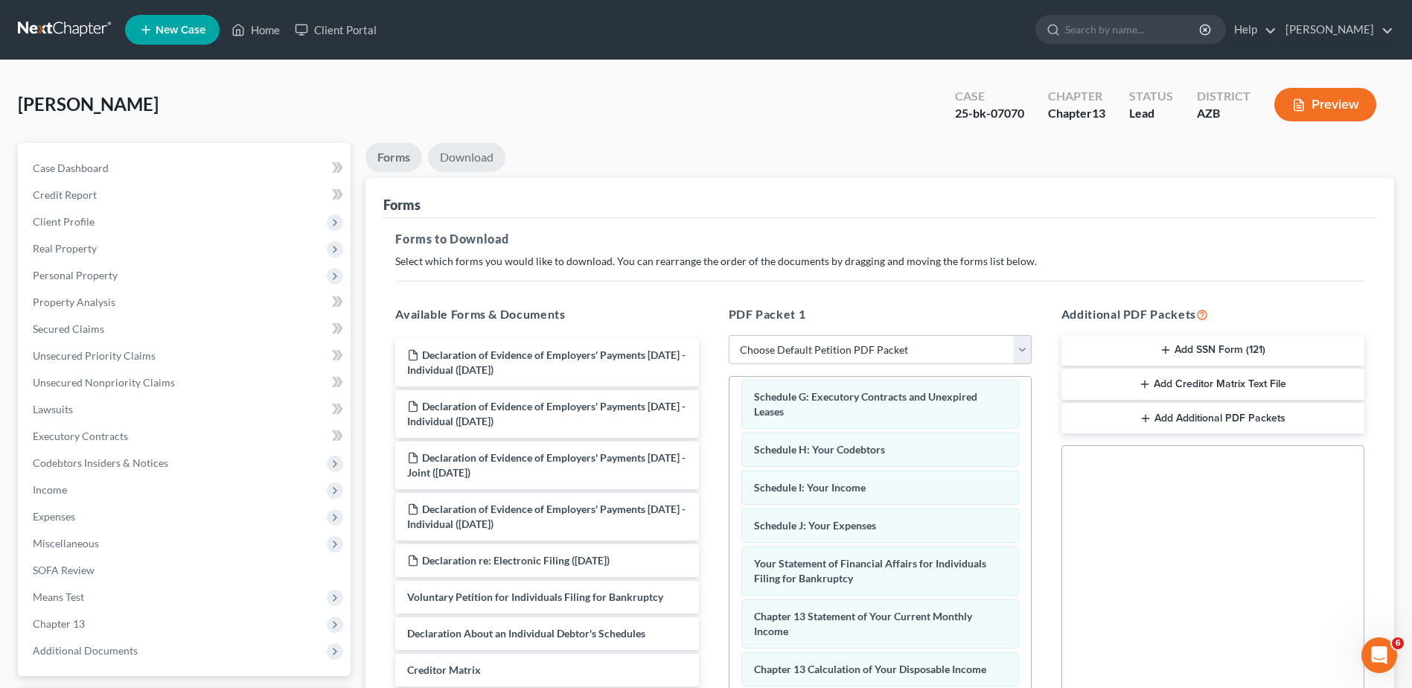
click at [471, 150] on link "Download" at bounding box center [466, 157] width 77 height 29
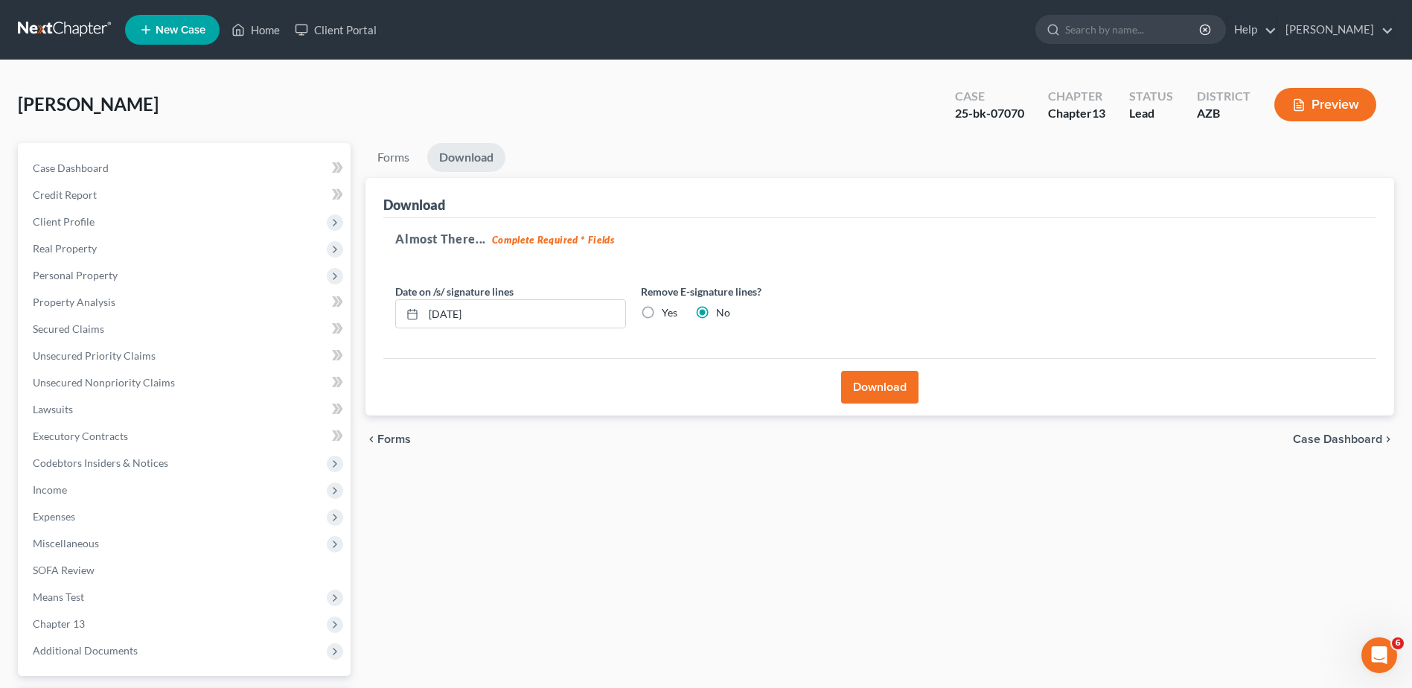
click at [662, 307] on label "Yes" at bounding box center [670, 312] width 16 height 15
click at [668, 307] on input "Yes" at bounding box center [673, 310] width 10 height 10
radio input "true"
radio input "false"
click at [879, 380] on button "Download" at bounding box center [879, 387] width 77 height 33
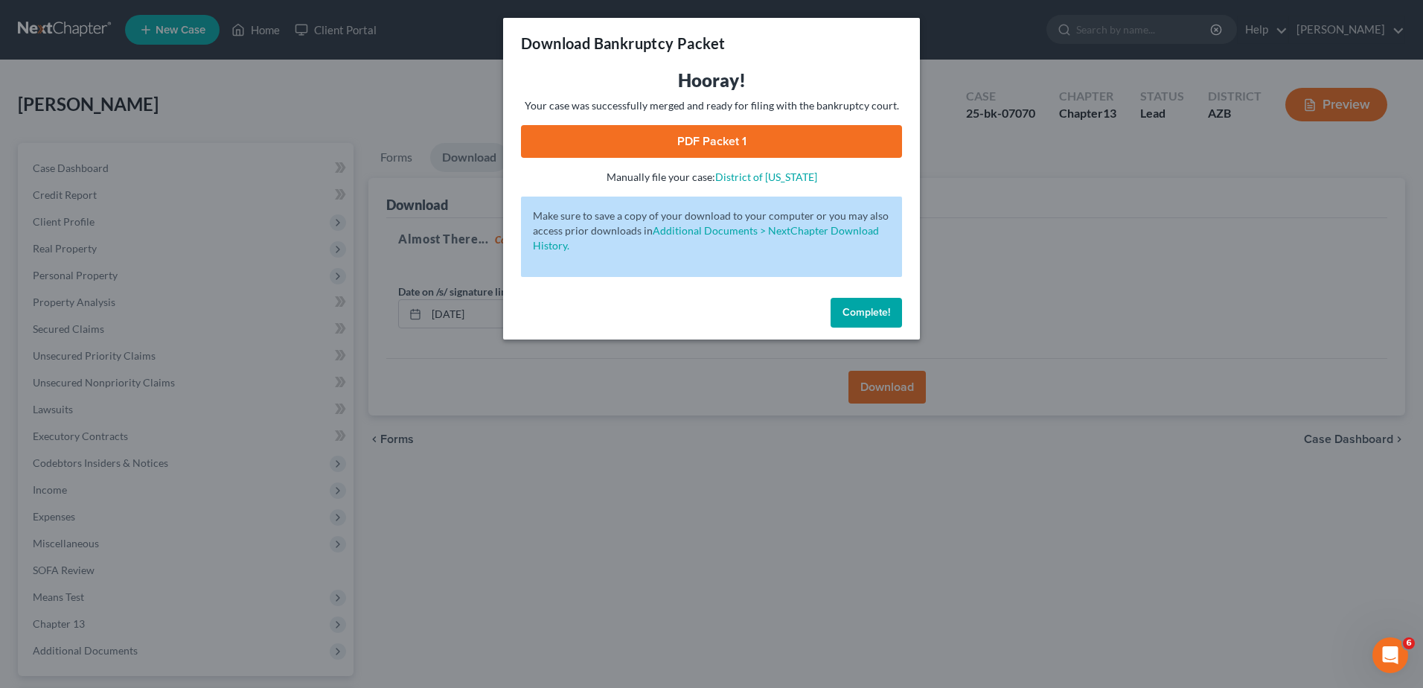
click at [696, 133] on link "PDF Packet 1" at bounding box center [711, 141] width 381 height 33
